Goal: Task Accomplishment & Management: Manage account settings

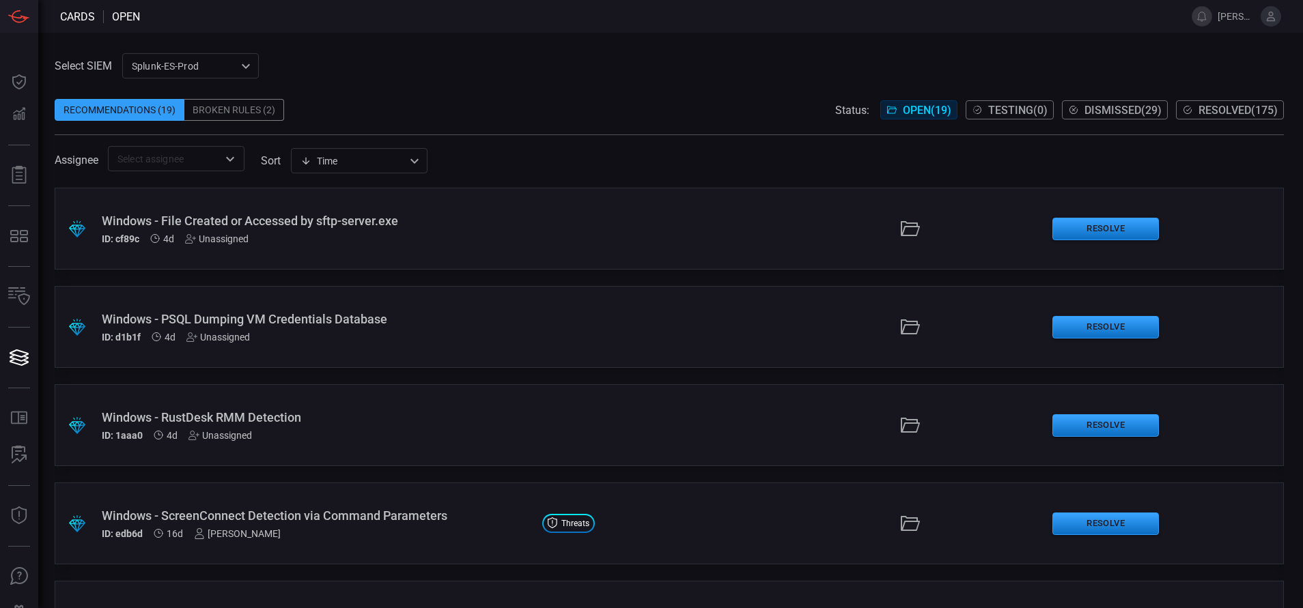
click at [261, 106] on div "Broken Rules (2)" at bounding box center [234, 110] width 100 height 22
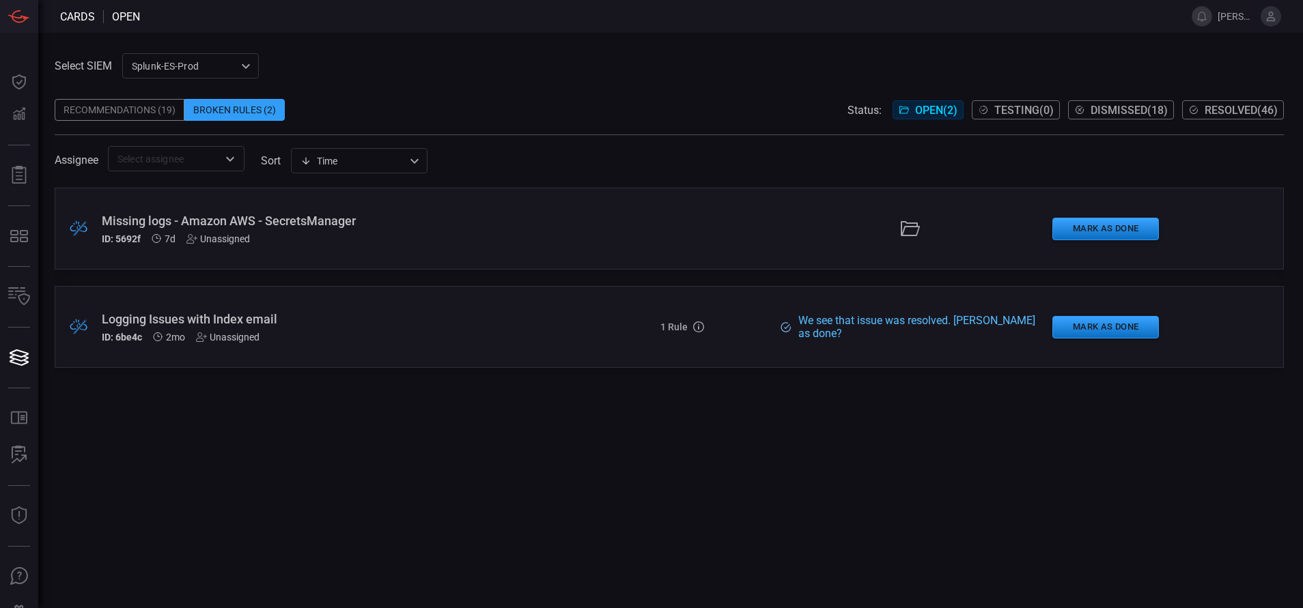
click at [148, 102] on div "Recommendations (19)" at bounding box center [120, 110] width 130 height 22
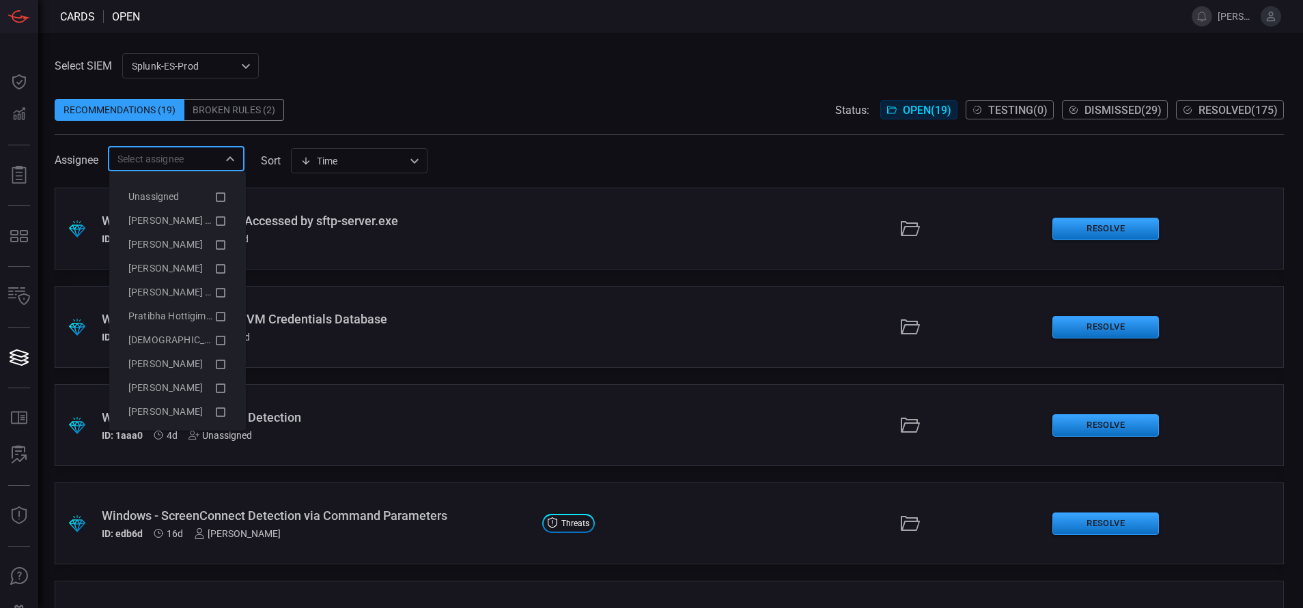
click at [201, 162] on input "text" at bounding box center [165, 158] width 106 height 17
click at [214, 221] on icon at bounding box center [220, 221] width 12 height 16
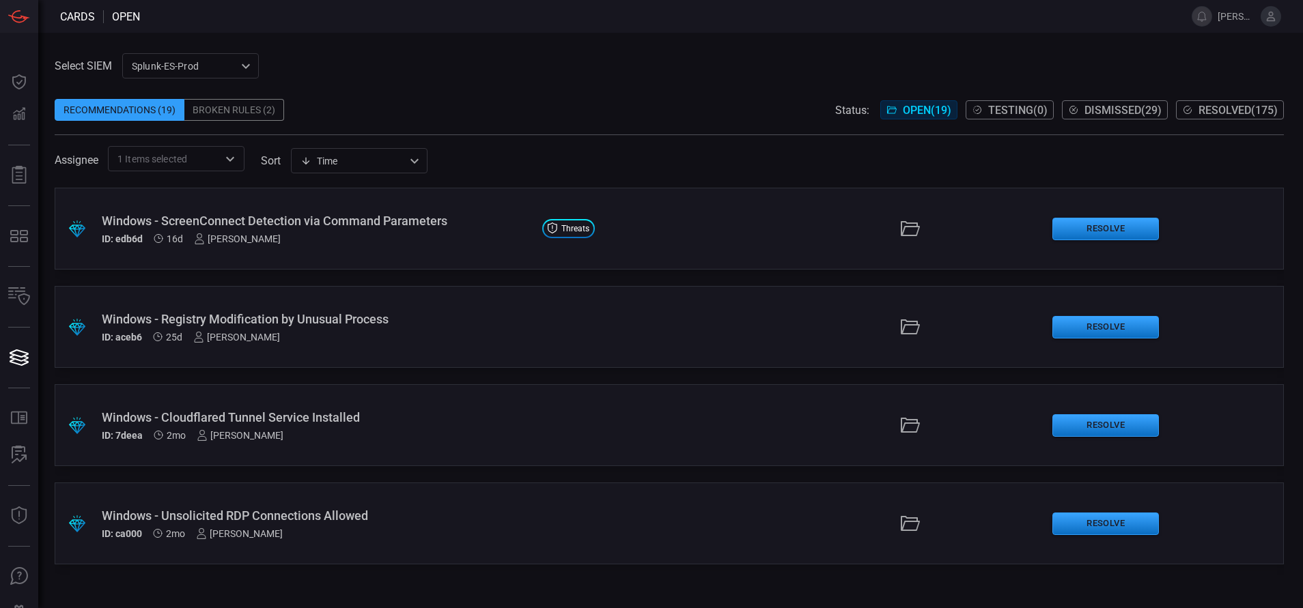
click at [367, 74] on div "Select SIEM Splunk-ES-Prod 0faf634c-0f6c-403d-9a98-5f25c84e76aa ​ Recommendatio…" at bounding box center [669, 112] width 1229 height 118
click at [227, 160] on icon "Open" at bounding box center [230, 159] width 16 height 16
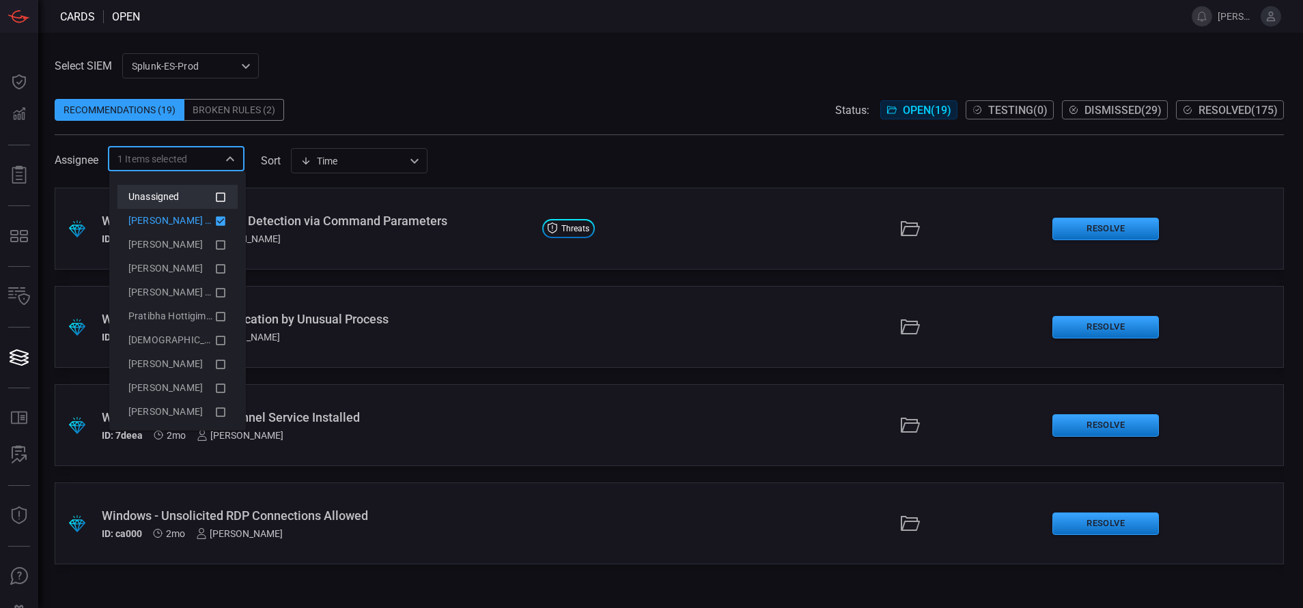
drag, startPoint x: 200, startPoint y: 216, endPoint x: 200, endPoint y: 195, distance: 21.2
click at [200, 195] on ul "Unassigned [PERSON_NAME] (Myself) [PERSON_NAME] [PERSON_NAME] Brand [PERSON_NAM…" at bounding box center [177, 316] width 120 height 263
click at [216, 220] on icon at bounding box center [221, 221] width 10 height 10
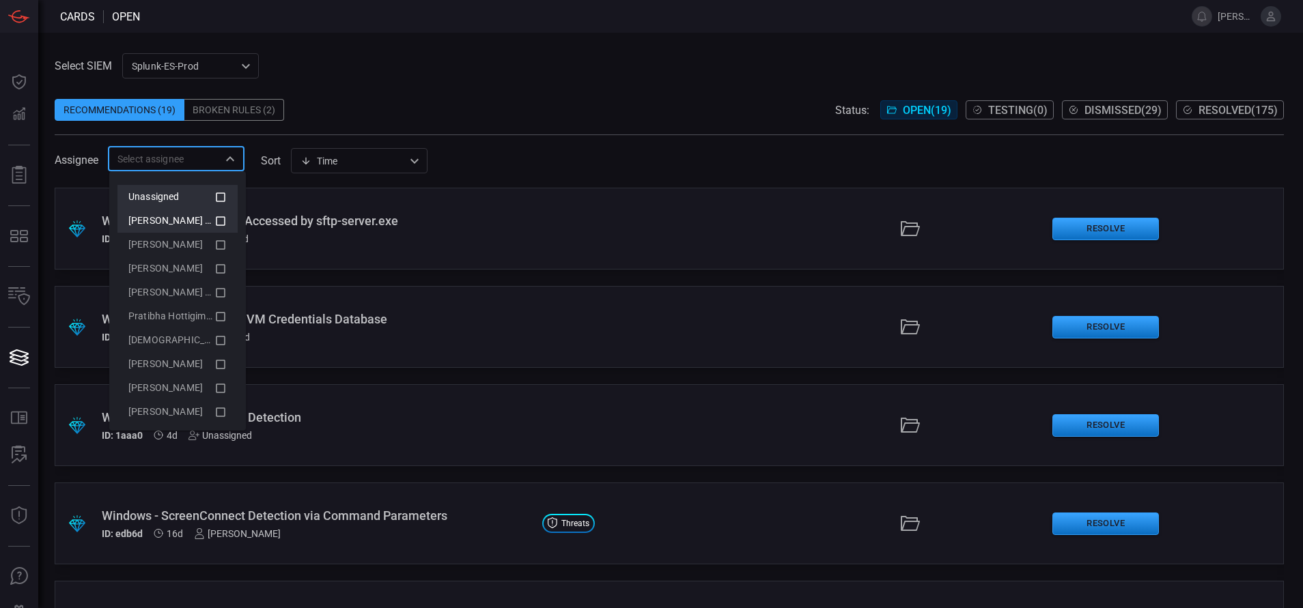
click at [214, 195] on icon at bounding box center [220, 197] width 12 height 16
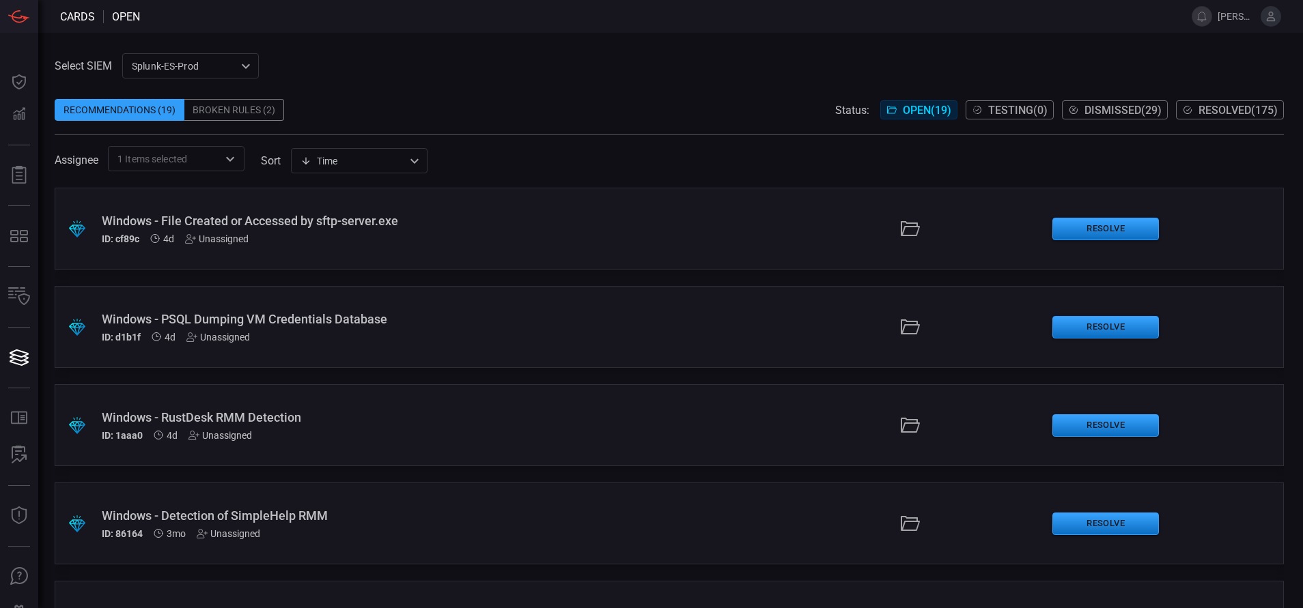
click at [340, 117] on div "Recommendations (19) Broken Rules (2) Status: Open ( 19 ) Testing ( 0 ) Dismiss…" at bounding box center [669, 110] width 1229 height 22
click at [305, 244] on div "ID: cf89c 4d Unassigned" at bounding box center [316, 238] width 429 height 11
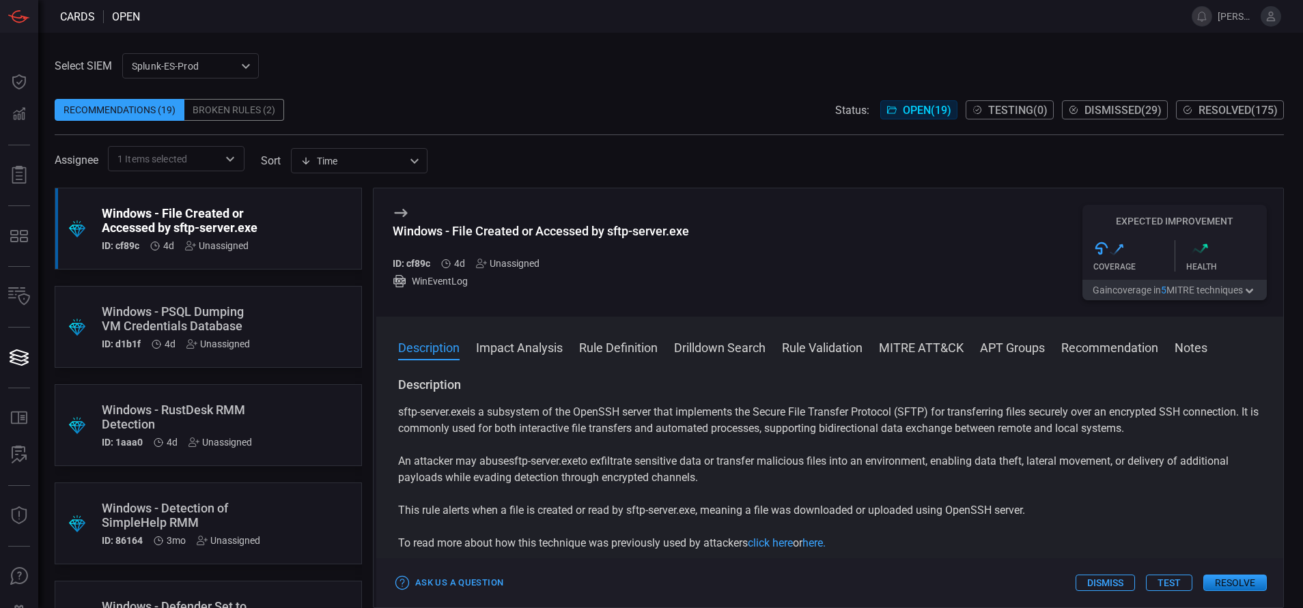
click at [621, 348] on button "Rule Definition" at bounding box center [618, 347] width 79 height 16
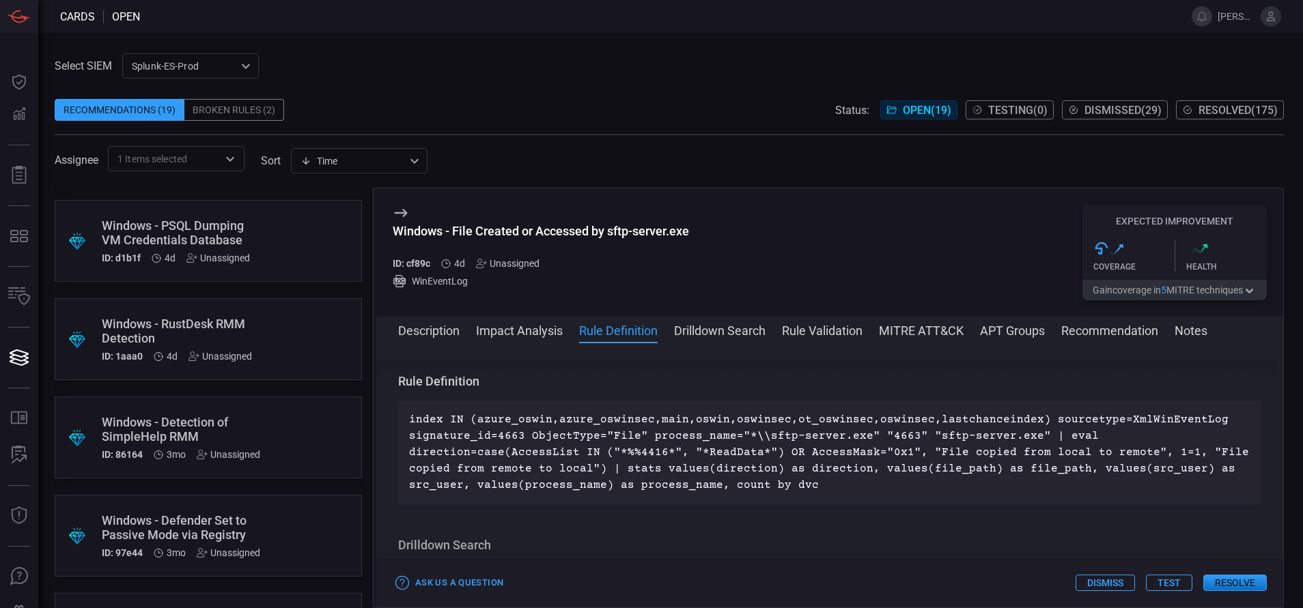
scroll to position [87, 0]
click at [279, 257] on div ".suggested_cards_icon{fill:url(#suggested_cards_icon);} Windows - PSQL Dumping …" at bounding box center [208, 240] width 307 height 82
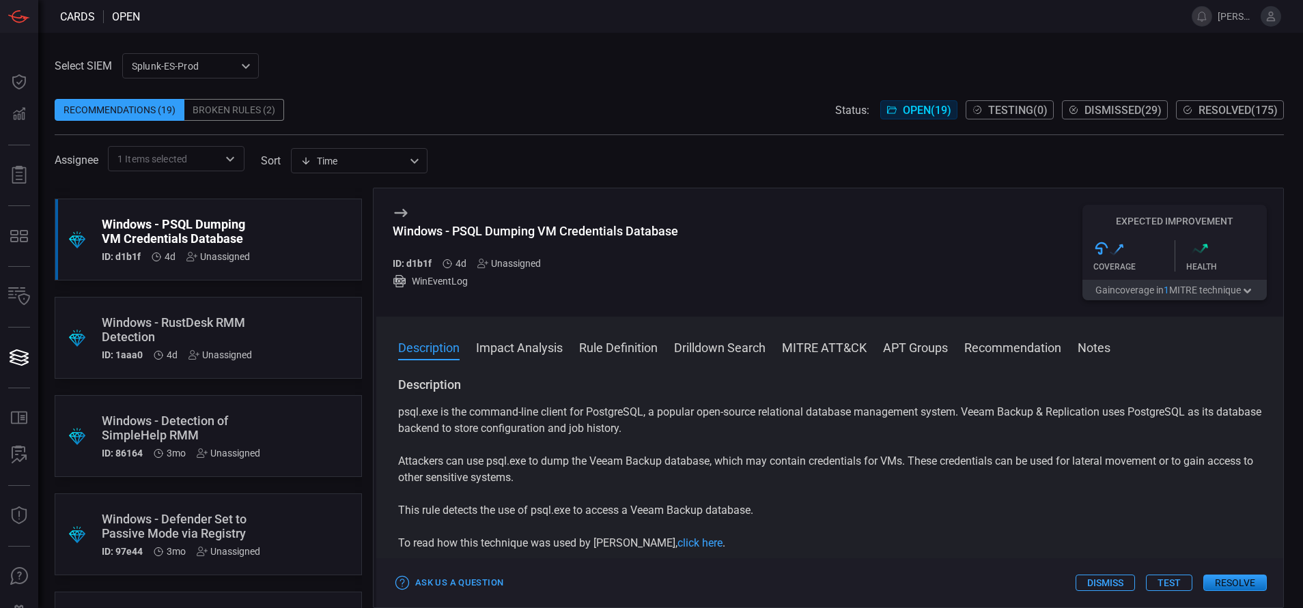
click at [608, 359] on span at bounding box center [829, 366] width 907 height 22
click at [613, 352] on button "Rule Definition" at bounding box center [618, 347] width 79 height 16
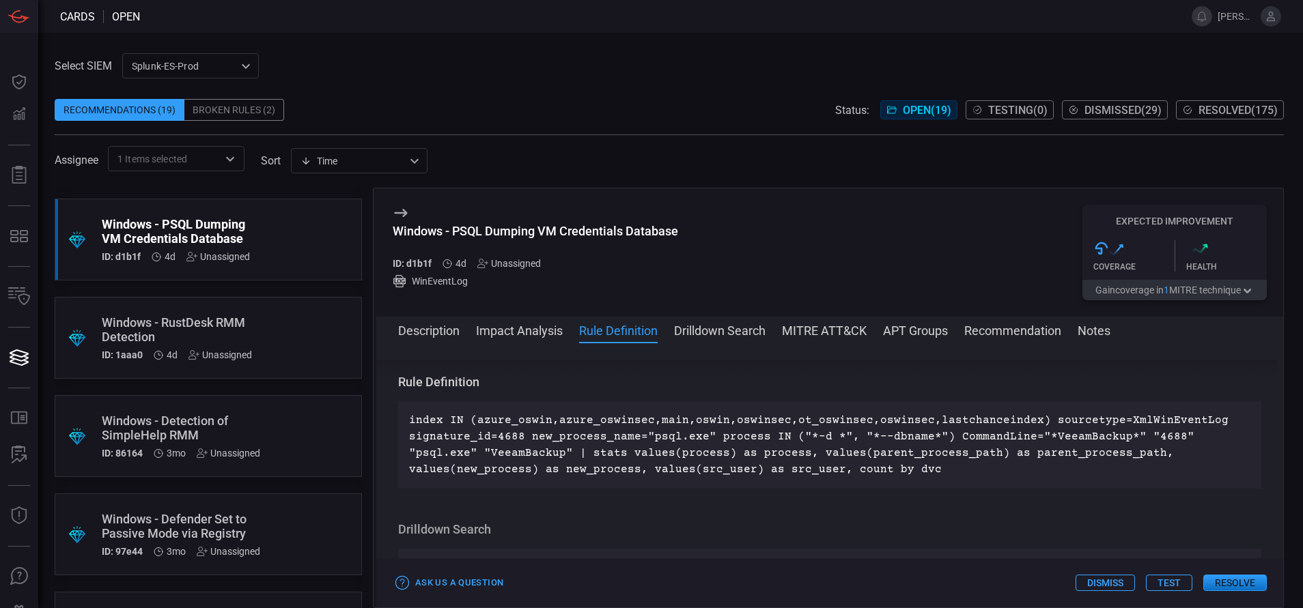
scroll to position [461, 0]
click at [481, 265] on icon at bounding box center [480, 263] width 7 height 9
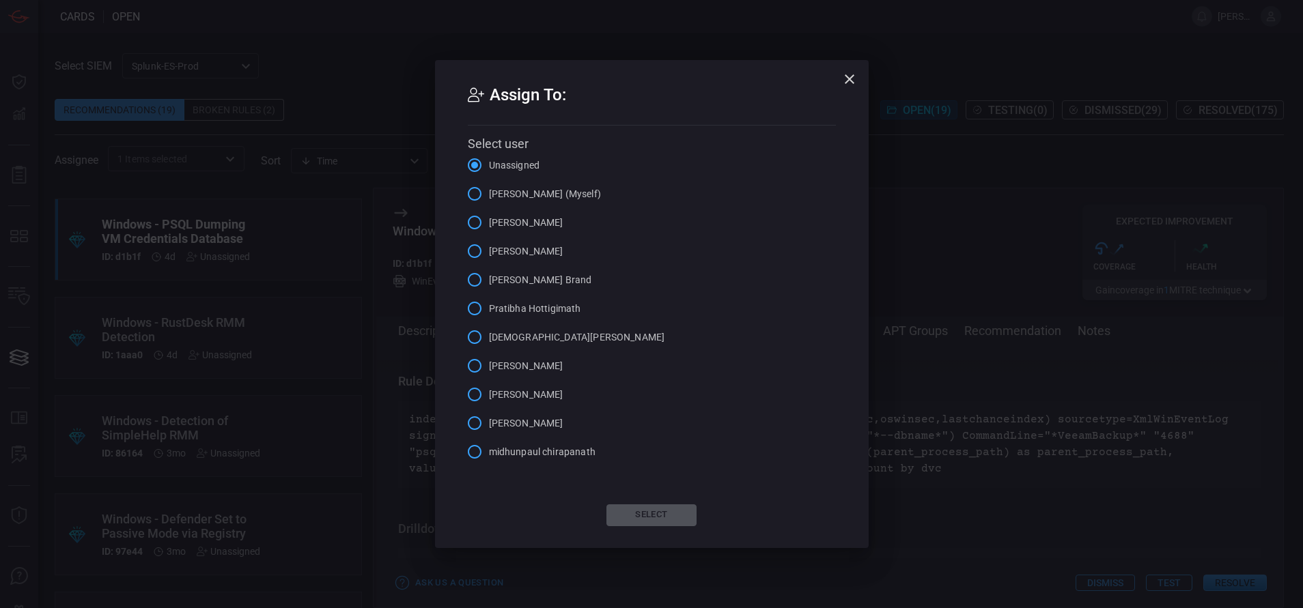
click at [471, 196] on input "[PERSON_NAME] (Myself)" at bounding box center [474, 194] width 29 height 29
click at [615, 509] on button "Select" at bounding box center [651, 515] width 90 height 22
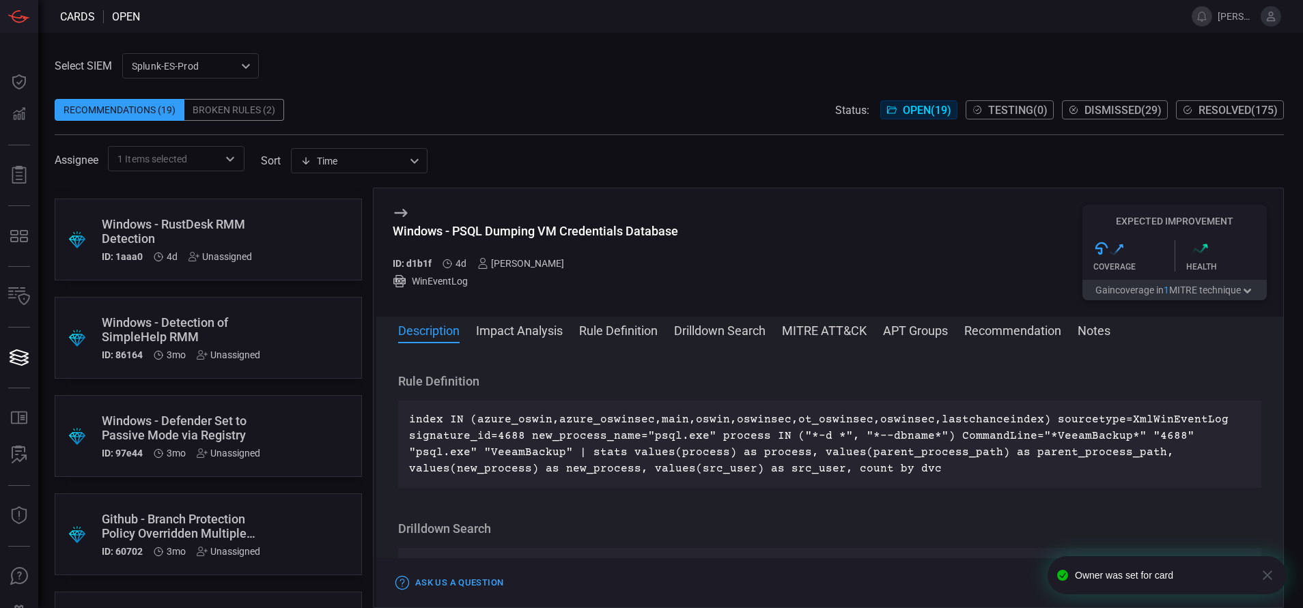
scroll to position [1, 0]
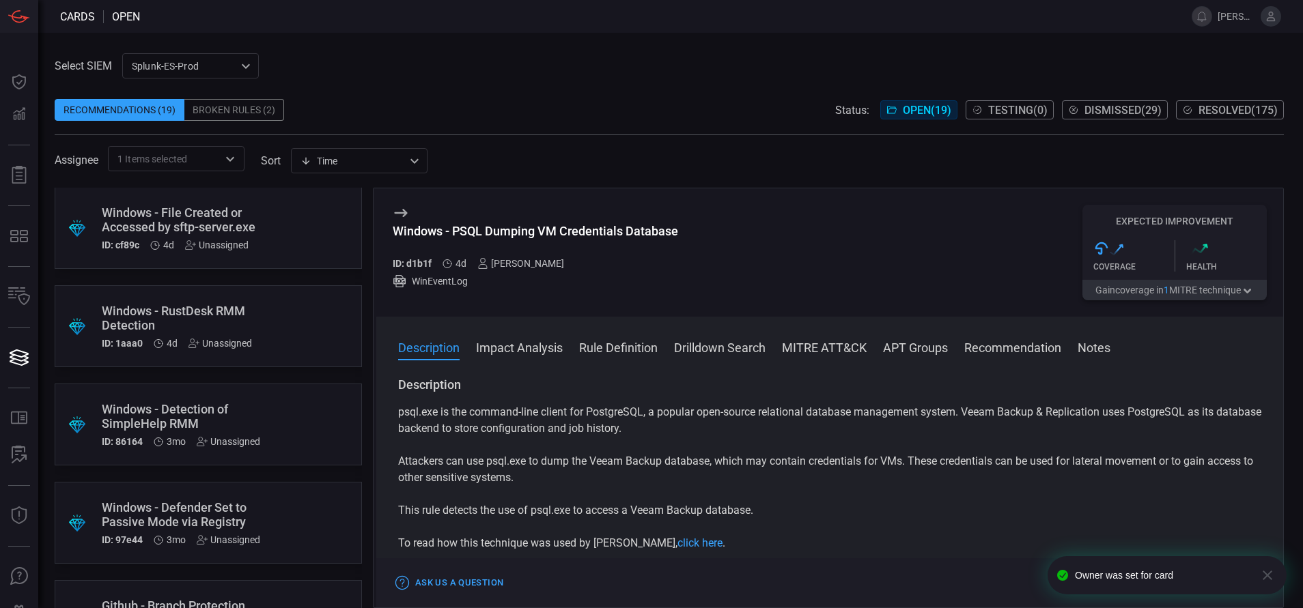
click at [270, 330] on div ".suggested_cards_icon{fill:url(#suggested_cards_icon);} Windows - RustDesk RMM …" at bounding box center [208, 326] width 307 height 82
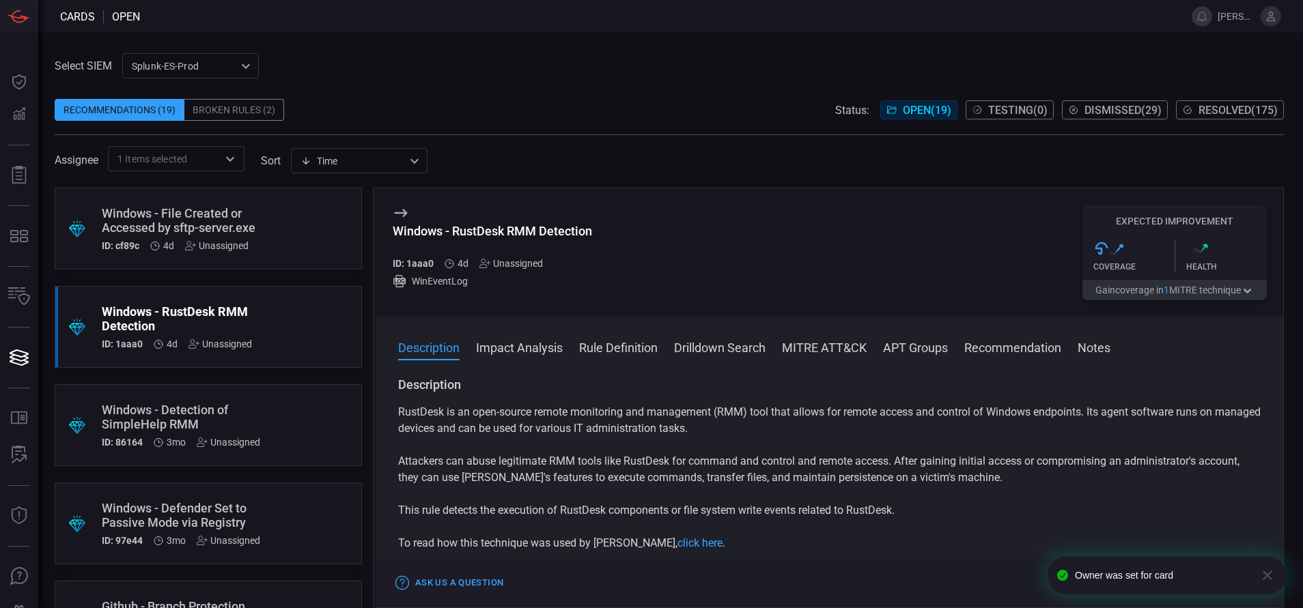
click at [637, 349] on button "Rule Definition" at bounding box center [618, 347] width 79 height 16
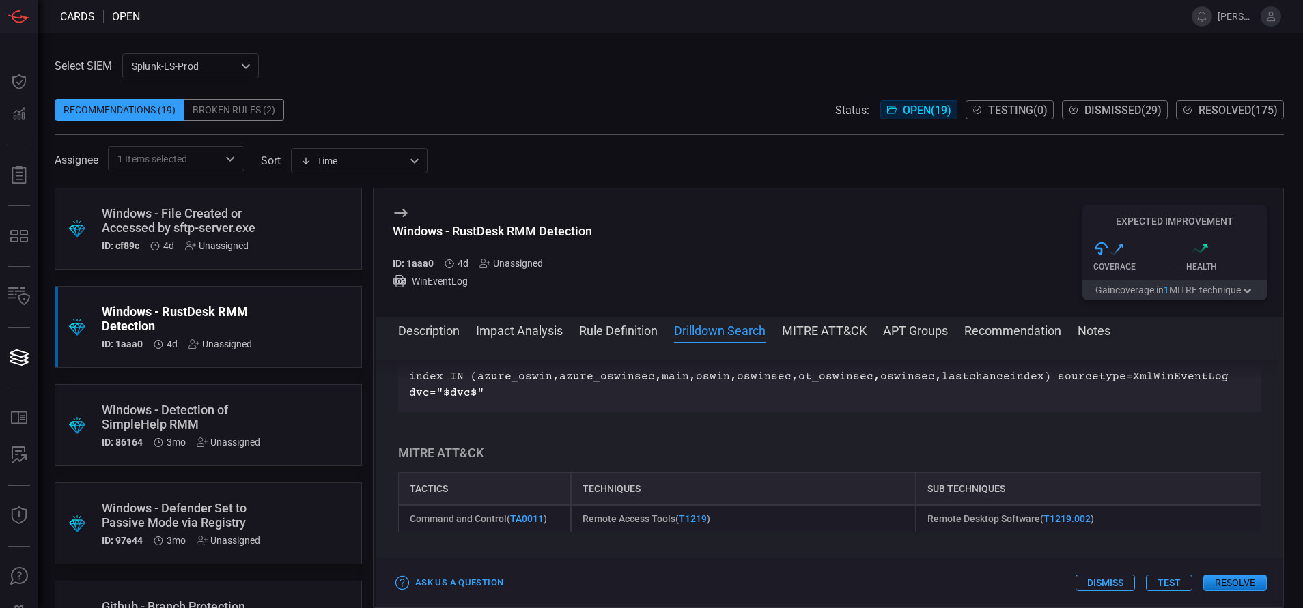
scroll to position [627, 0]
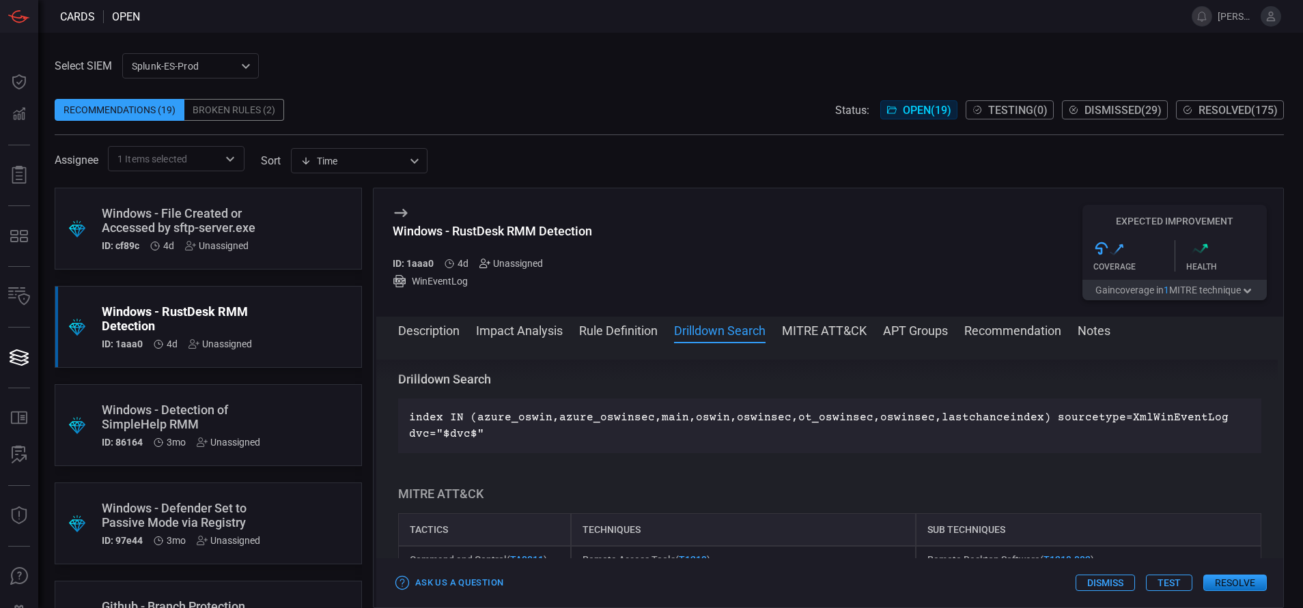
click at [480, 266] on icon at bounding box center [484, 263] width 11 height 11
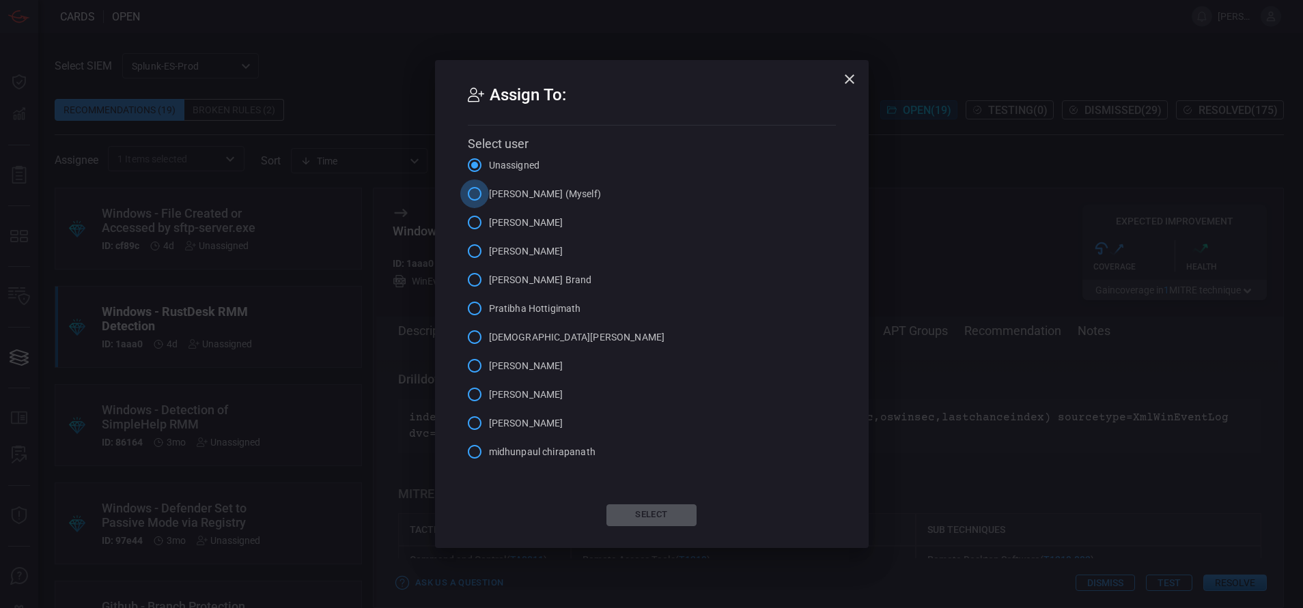
click at [472, 193] on input "[PERSON_NAME] (Myself)" at bounding box center [474, 194] width 29 height 29
click at [643, 521] on button "Select" at bounding box center [651, 515] width 90 height 22
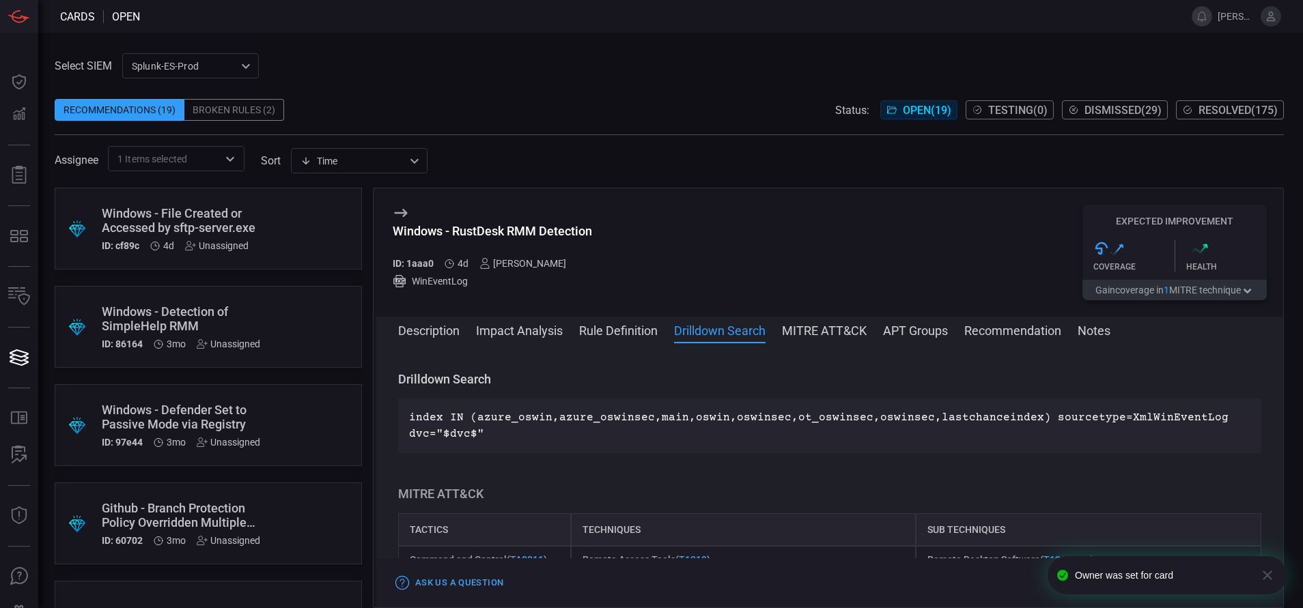
scroll to position [0, 0]
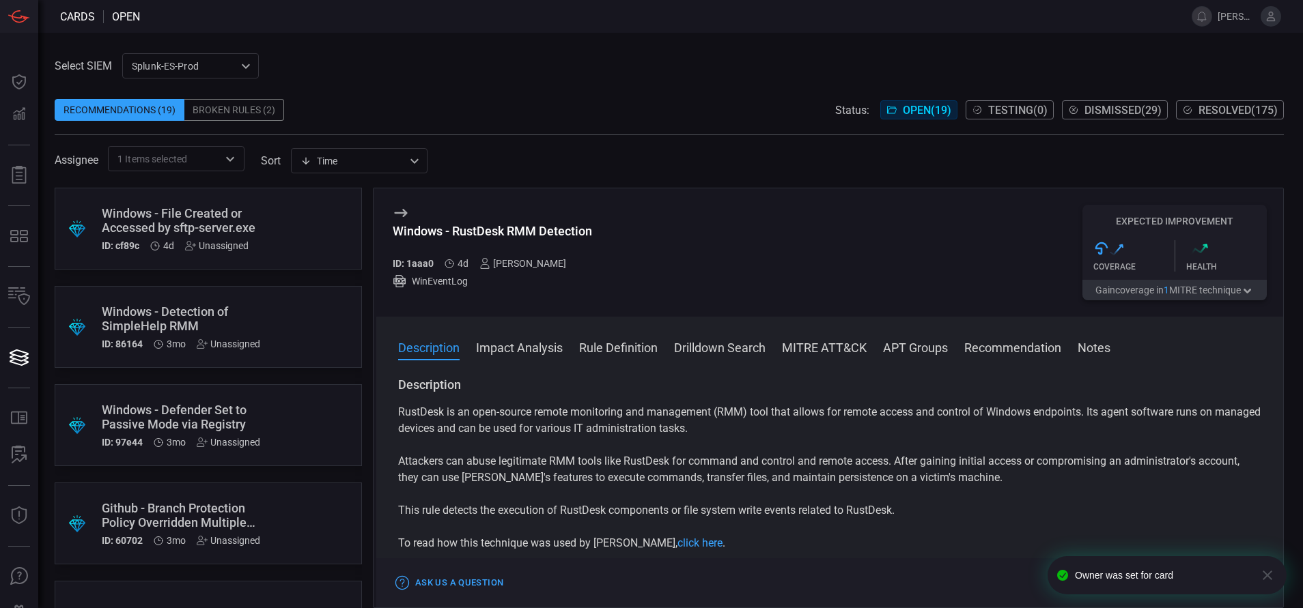
click at [264, 253] on div ".suggested_cards_icon{fill:url(#suggested_cards_icon);} Windows - File Created …" at bounding box center [208, 229] width 307 height 82
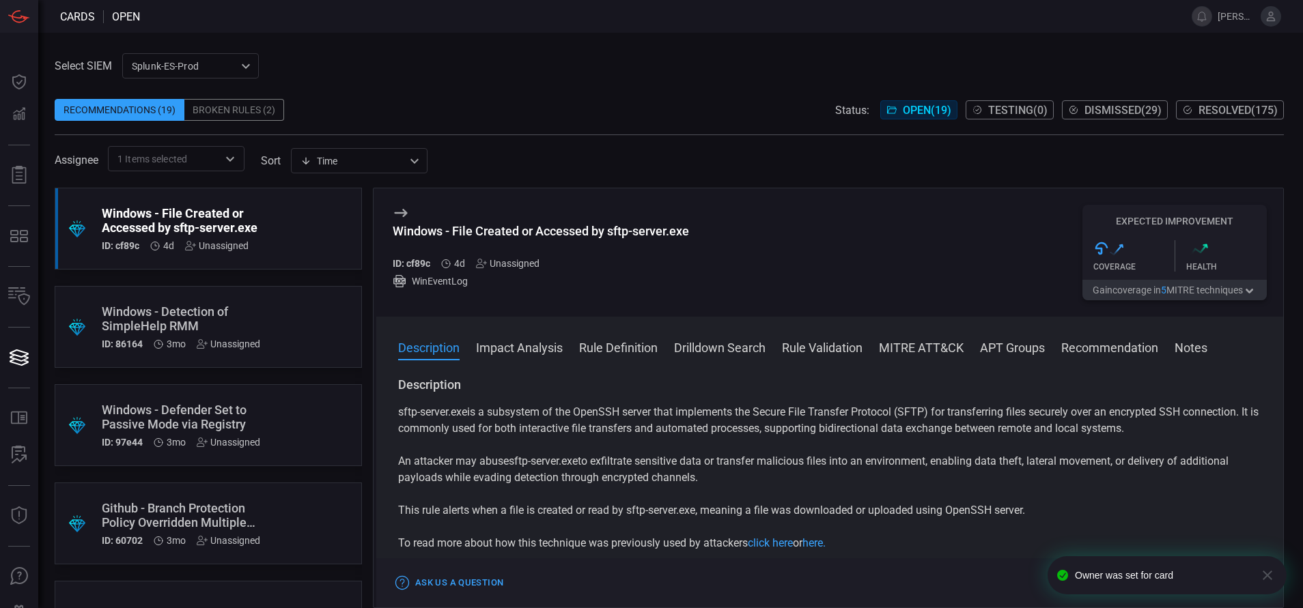
click at [627, 346] on button "Rule Definition" at bounding box center [618, 347] width 79 height 16
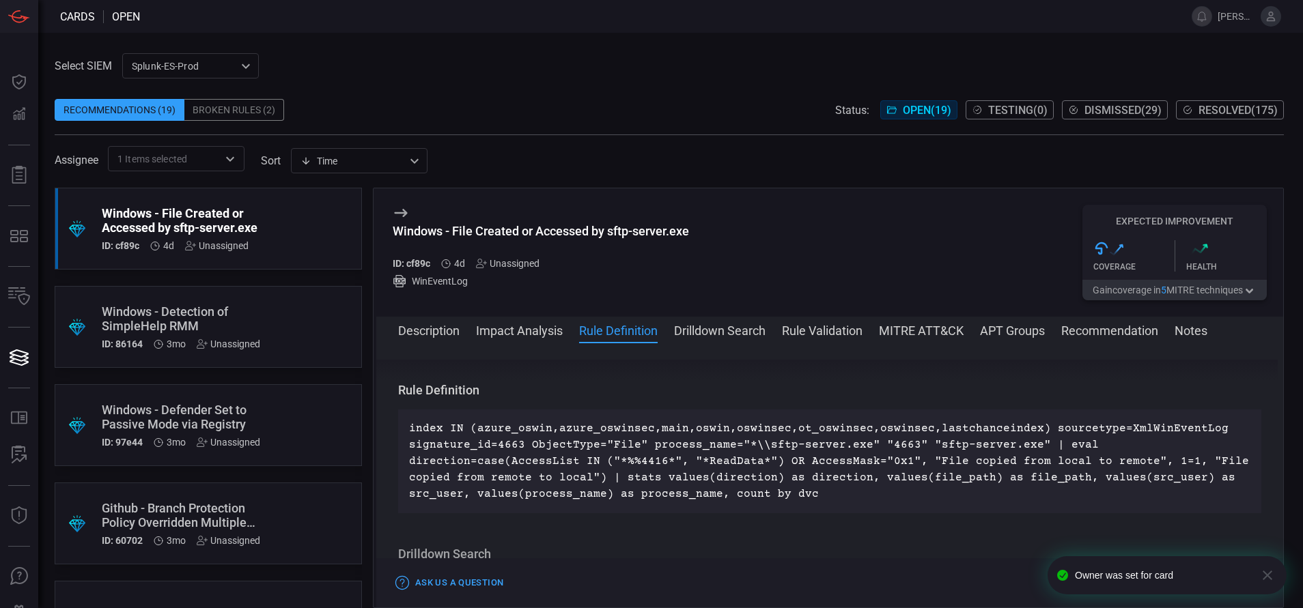
scroll to position [642, 0]
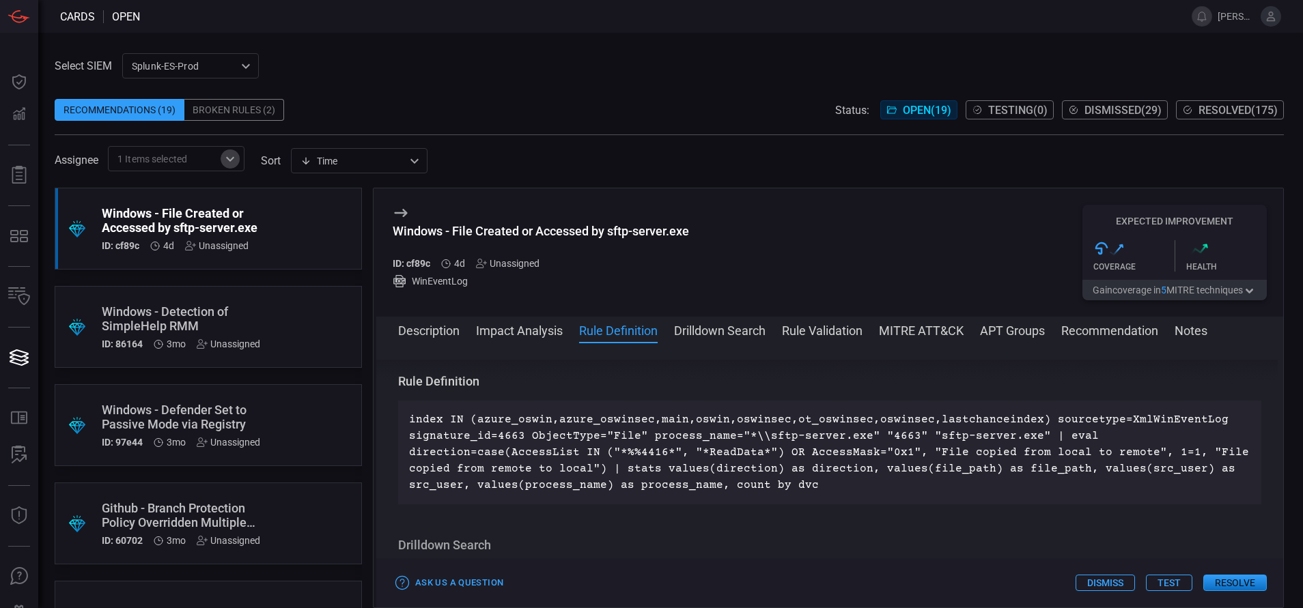
click at [233, 163] on icon "Open" at bounding box center [230, 159] width 16 height 16
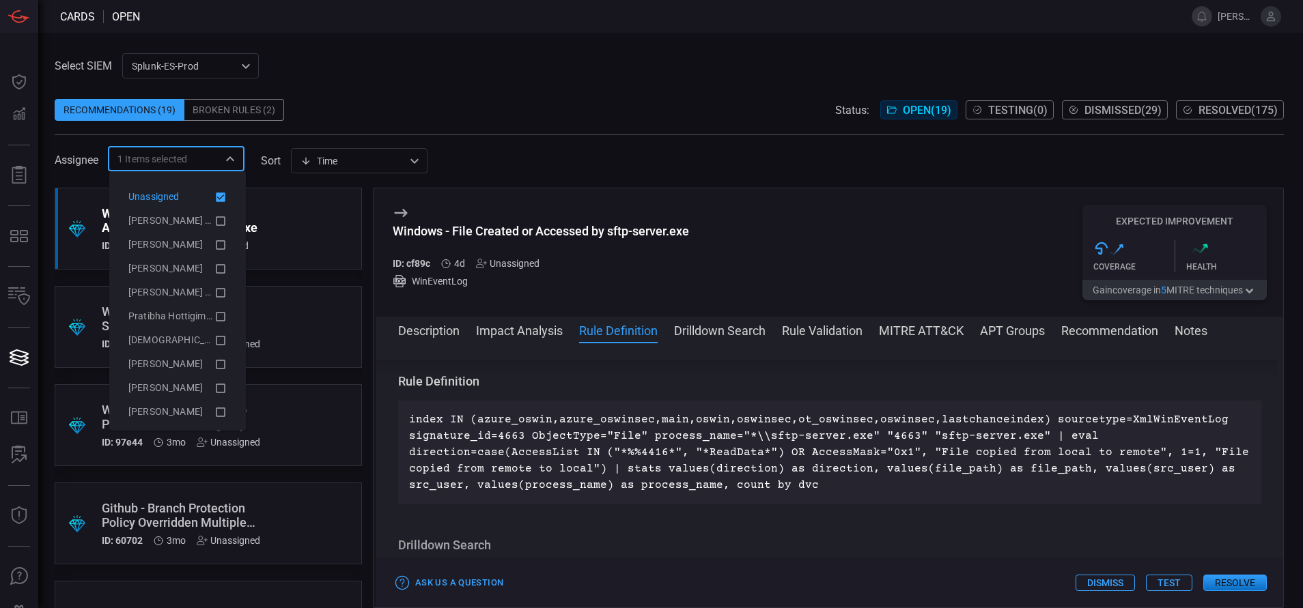
click at [216, 196] on icon at bounding box center [221, 198] width 10 height 10
click at [214, 222] on icon at bounding box center [220, 221] width 12 height 16
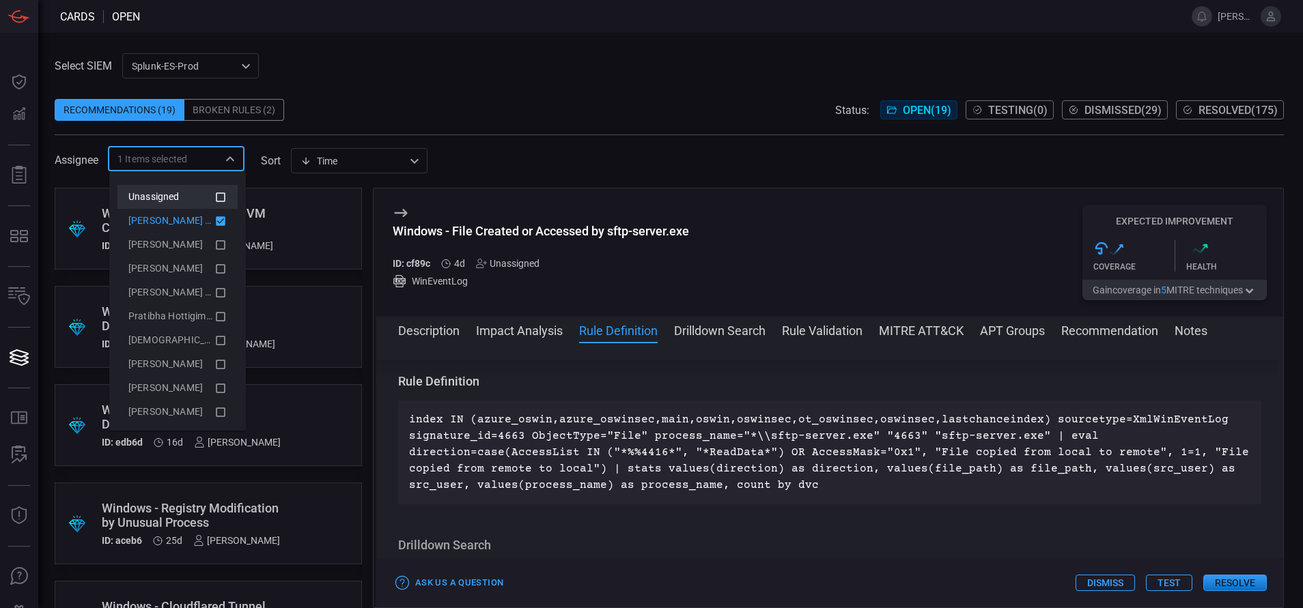
click at [406, 72] on div "Select SIEM Splunk-ES-Prod 0faf634c-0f6c-403d-9a98-5f25c84e76aa ​ Recommendatio…" at bounding box center [669, 112] width 1229 height 118
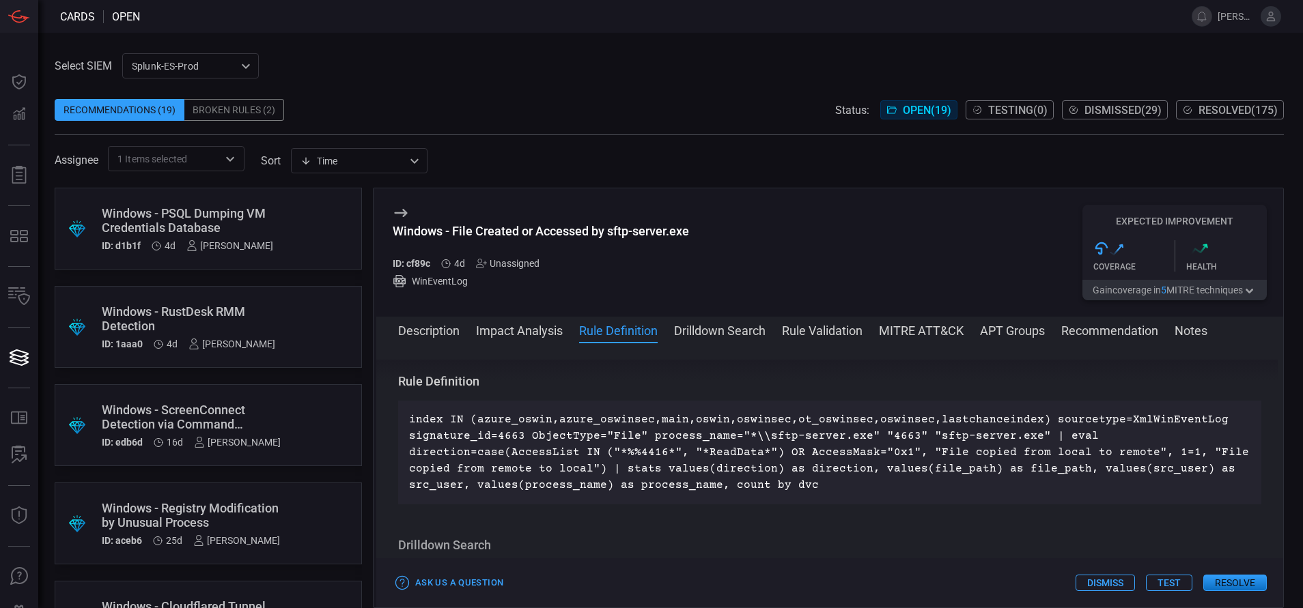
scroll to position [169, 0]
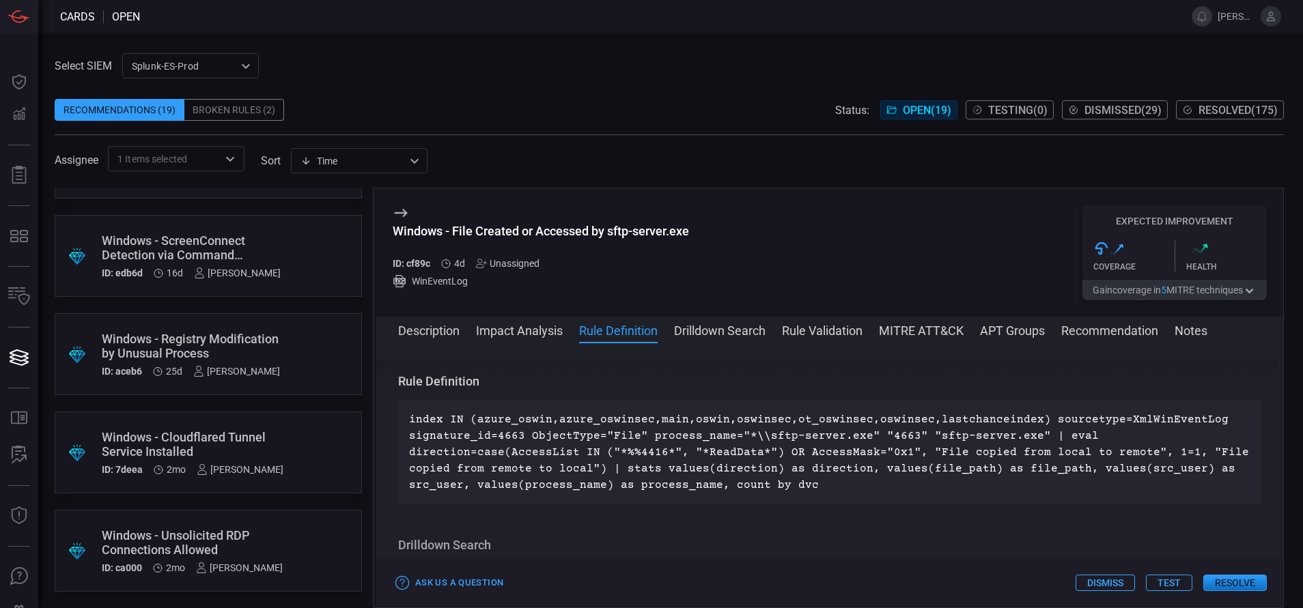
click at [266, 543] on div "Windows - Unsolicited RDP Connections Allowed" at bounding box center [192, 542] width 181 height 29
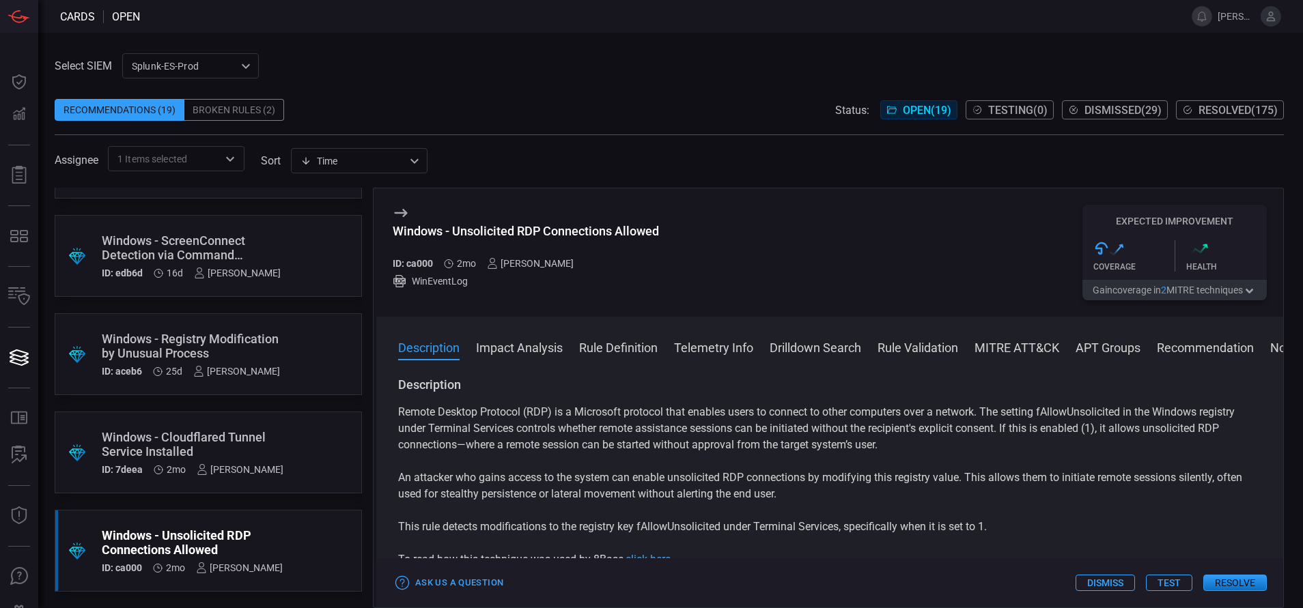
click at [607, 345] on button "Rule Definition" at bounding box center [618, 347] width 79 height 16
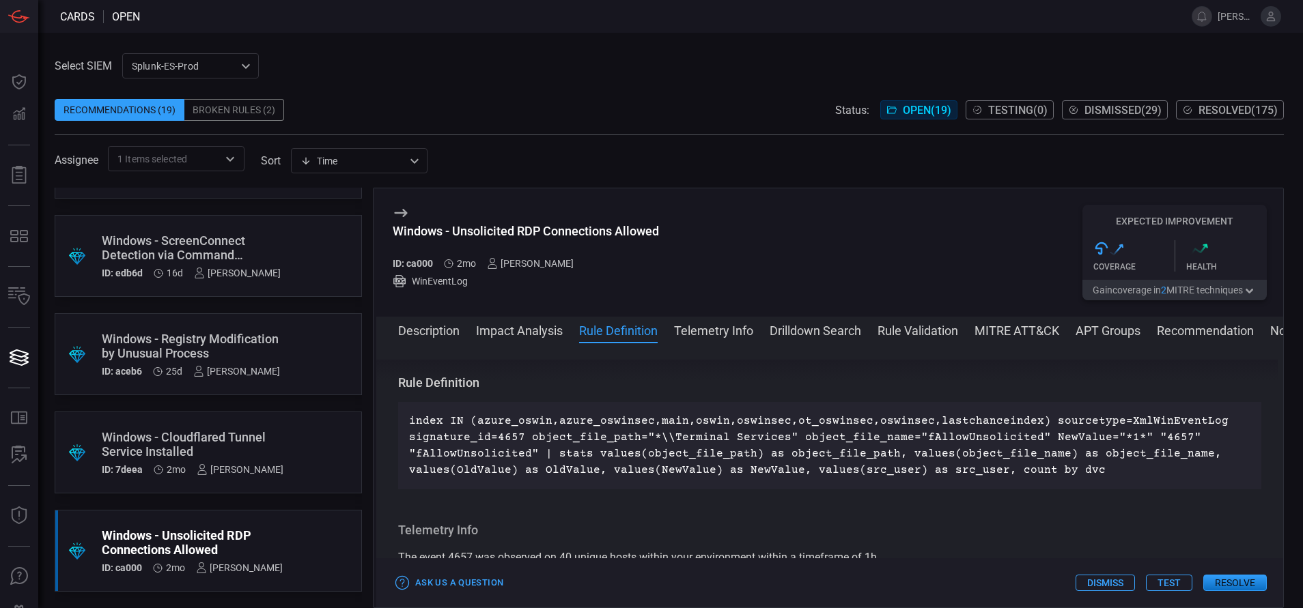
scroll to position [477, 0]
click at [253, 449] on div "Windows - Cloudflared Tunnel Service Installed" at bounding box center [193, 444] width 182 height 29
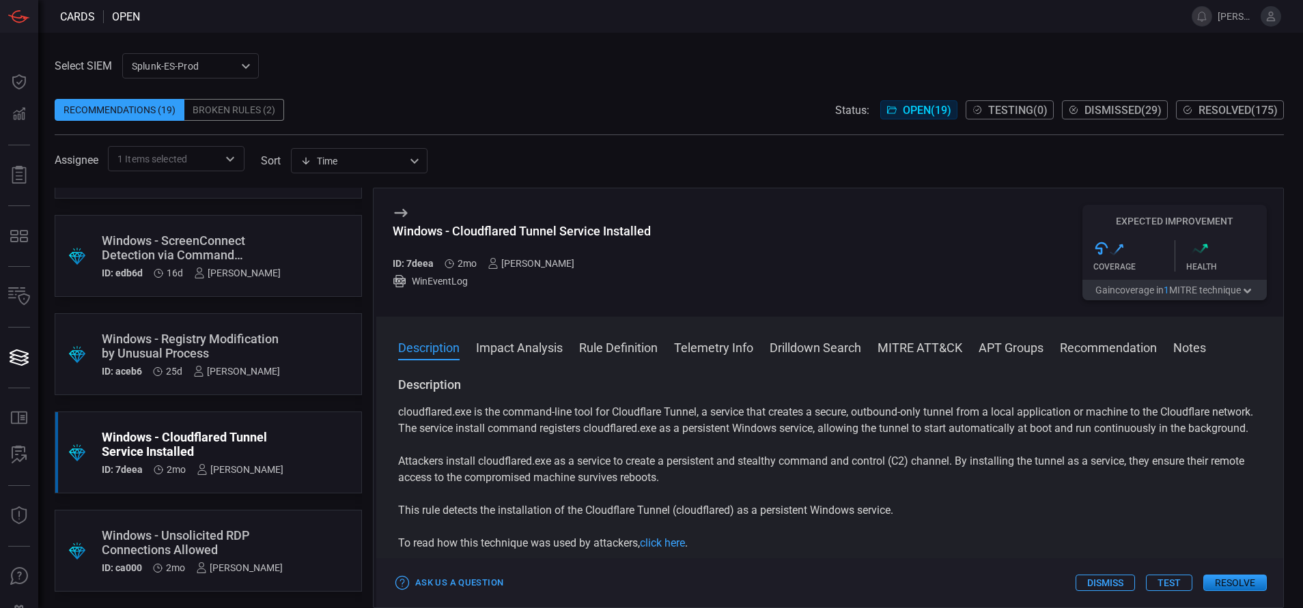
click at [616, 353] on button "Rule Definition" at bounding box center [618, 347] width 79 height 16
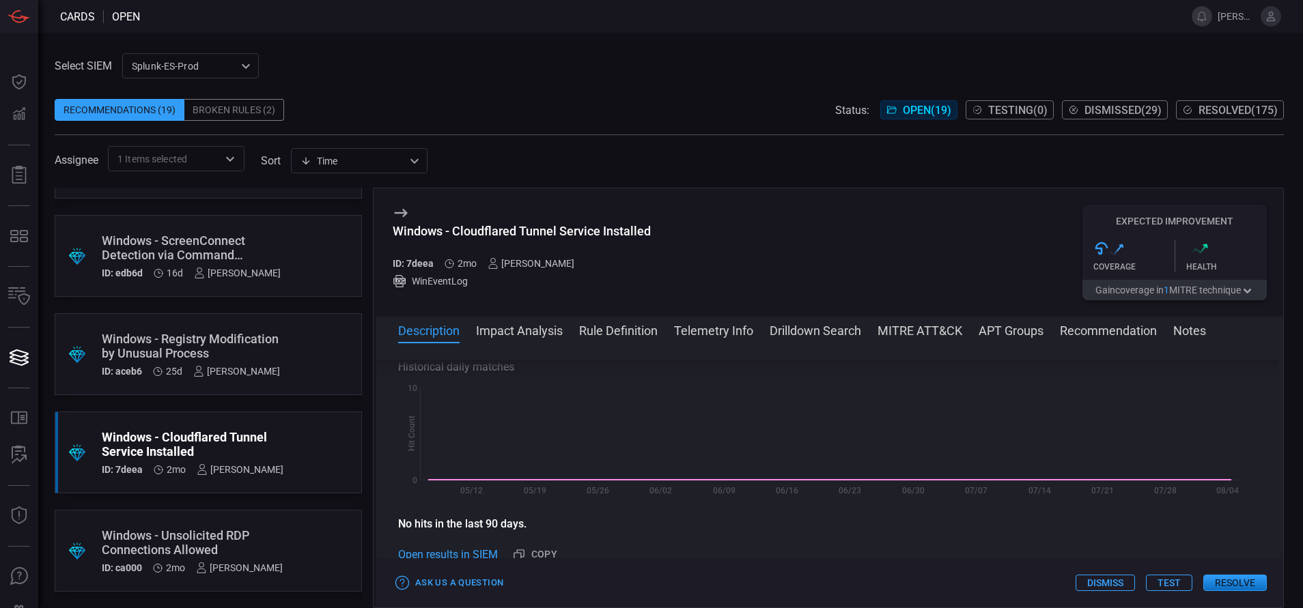
scroll to position [477, 0]
